Goal: Transaction & Acquisition: Purchase product/service

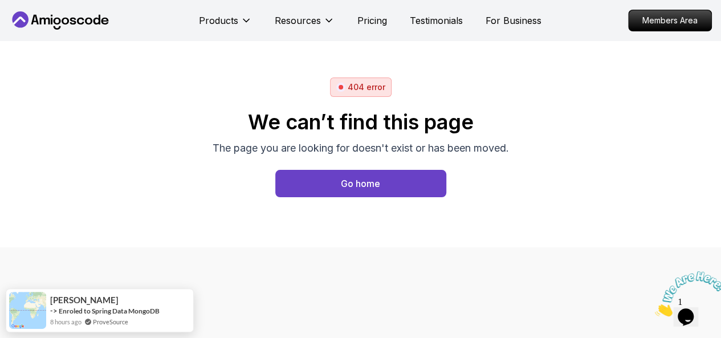
click at [443, 99] on div "We can’t find this page The page you are looking for doesn't exist or has been …" at bounding box center [361, 154] width 296 height 114
